Goal: Task Accomplishment & Management: Manage account settings

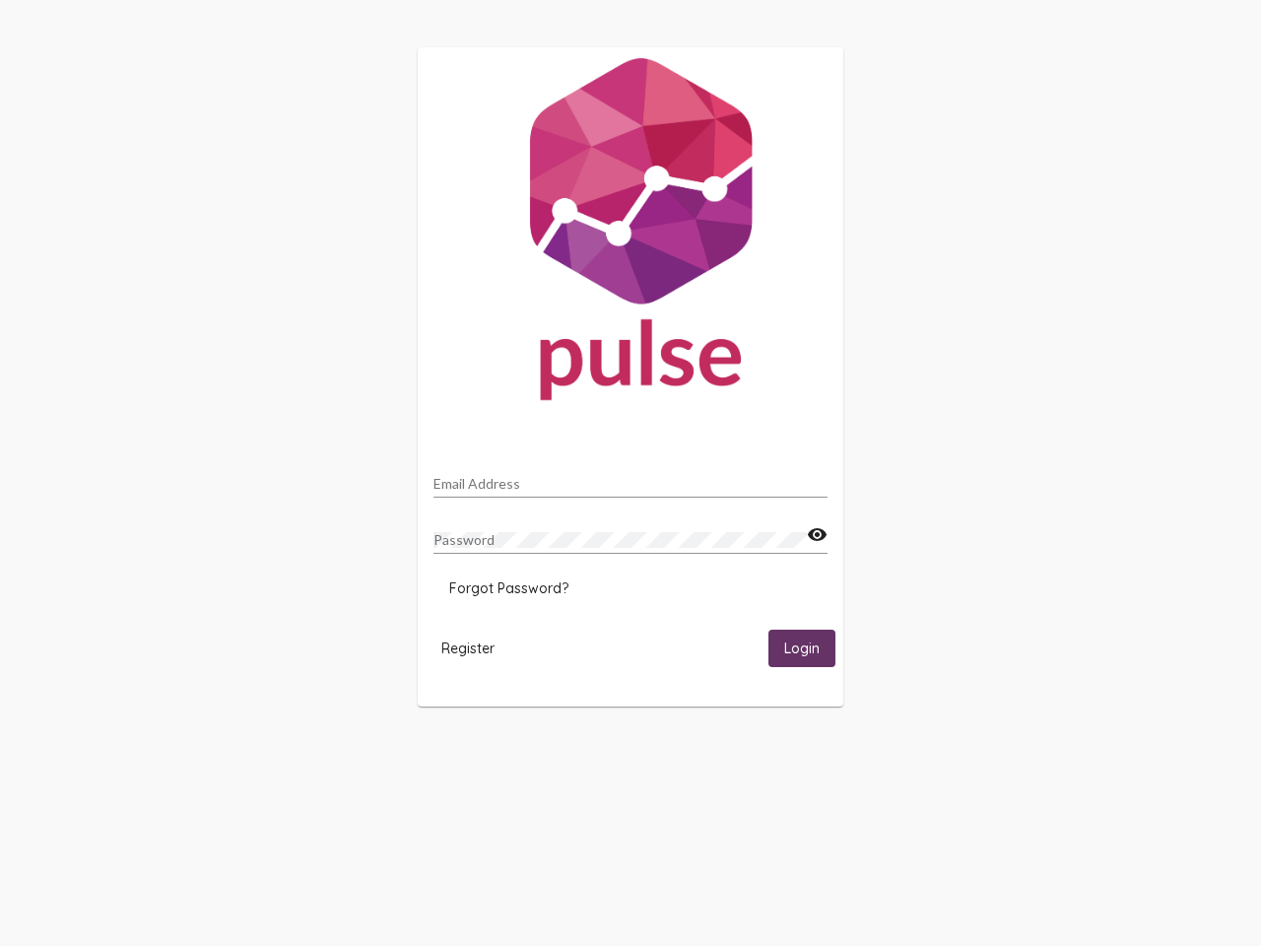
click at [630, 478] on input "Email Address" at bounding box center [630, 484] width 394 height 16
click at [817, 535] on mat-icon "visibility" at bounding box center [817, 535] width 21 height 24
click at [508, 588] on span "Forgot Password?" at bounding box center [508, 588] width 119 height 18
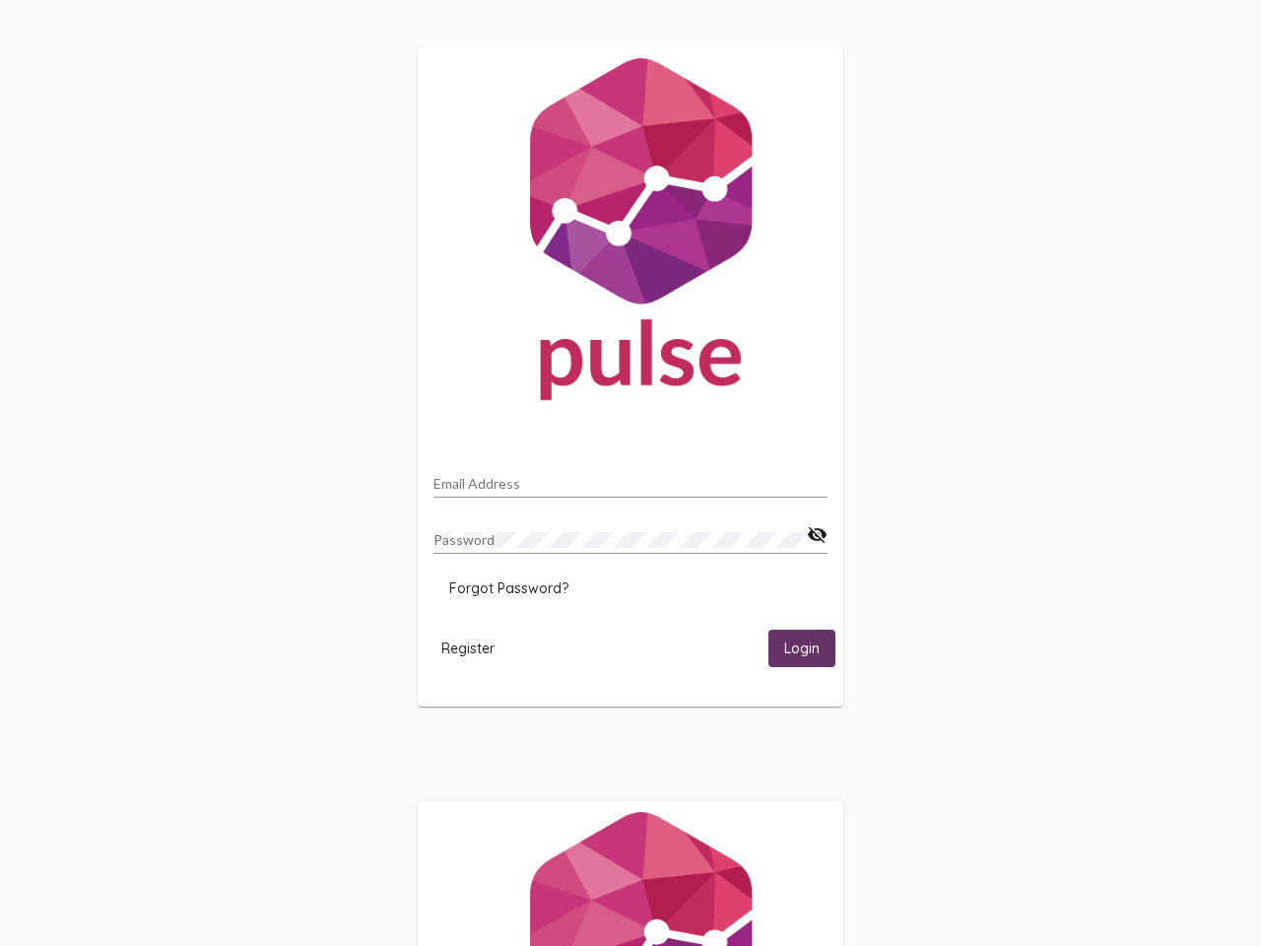
click at [468, 647] on span "Register" at bounding box center [467, 648] width 53 height 18
click at [802, 647] on span "Login" at bounding box center [801, 649] width 35 height 18
